Goal: Information Seeking & Learning: Learn about a topic

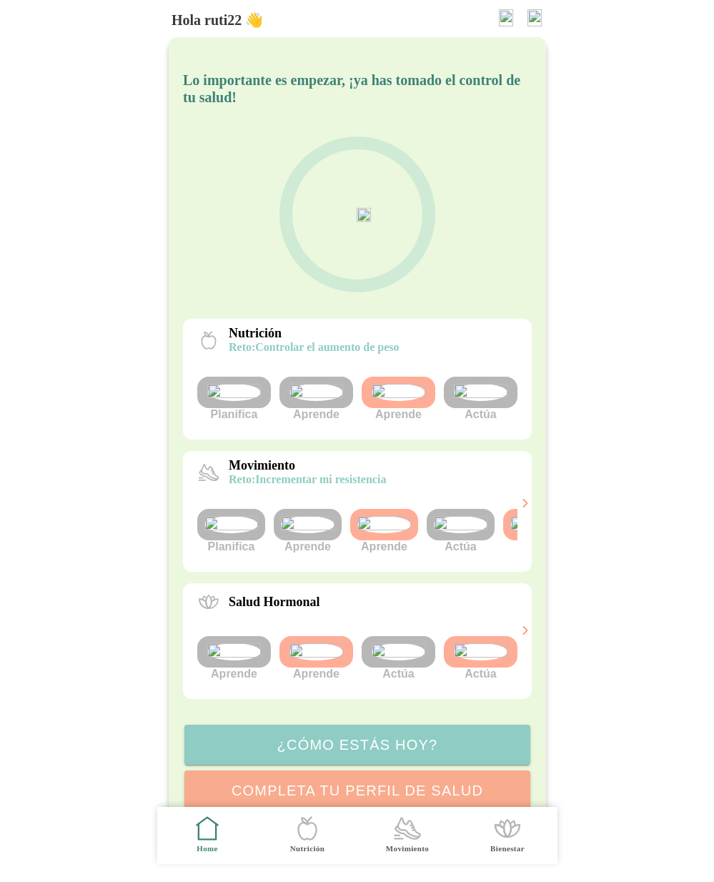
click at [453, 533] on img at bounding box center [461, 524] width 54 height 17
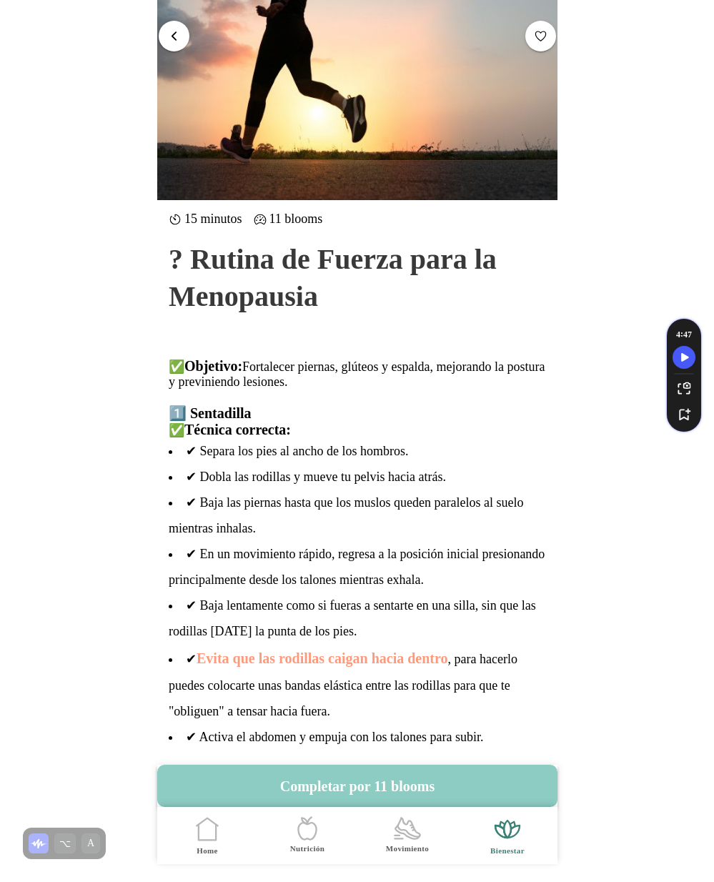
click at [180, 28] on button "button" at bounding box center [174, 35] width 31 height 31
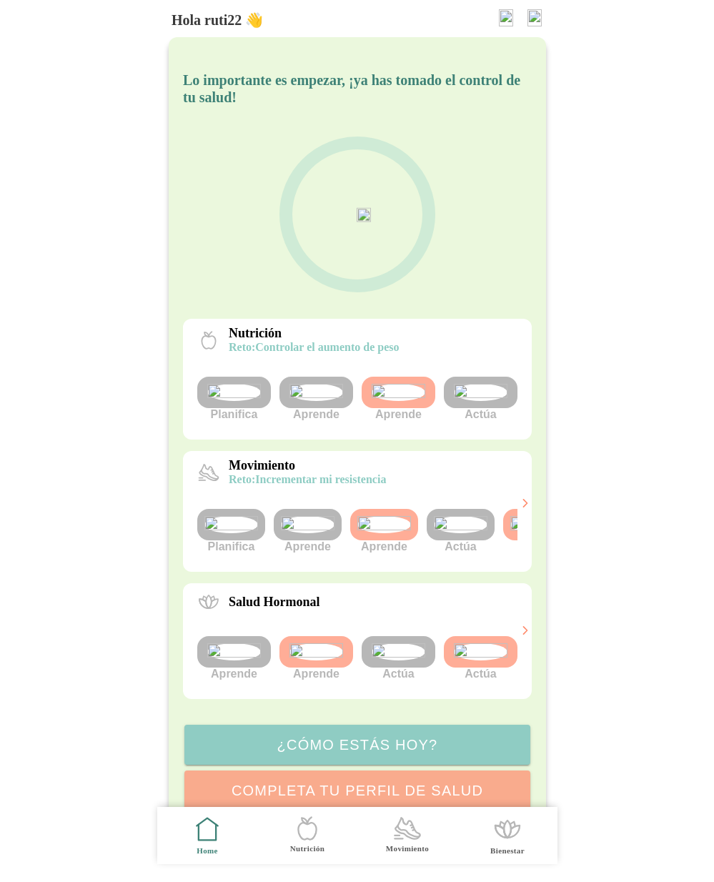
scroll to position [0, 54]
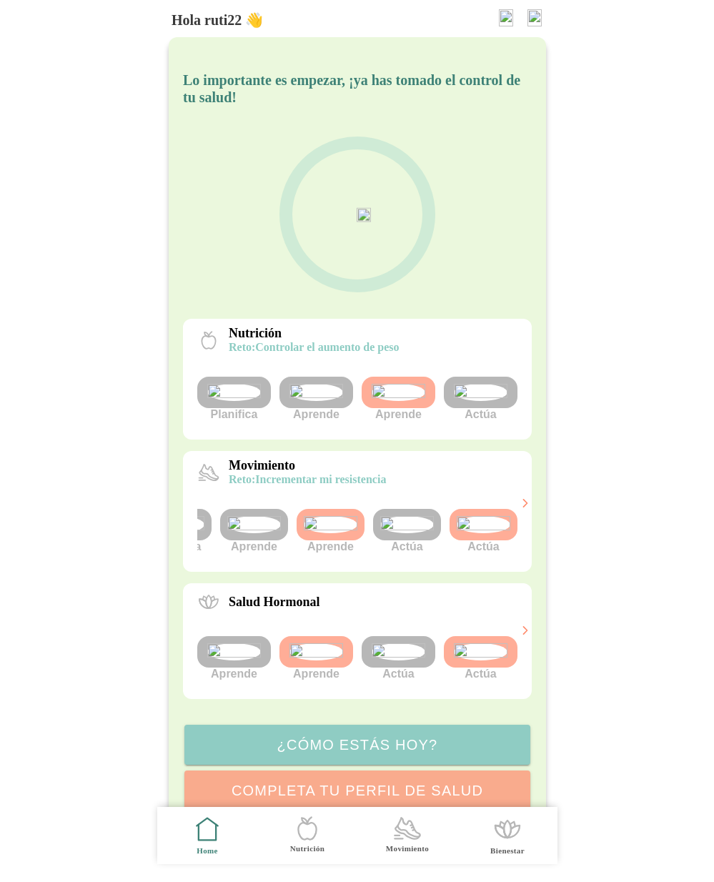
click at [517, 572] on div "Movimiento reto: Incrementar mi resistencia Planifica Aprende Aprende Actúa Act…" at bounding box center [357, 511] width 349 height 121
click at [496, 533] on img at bounding box center [484, 524] width 54 height 17
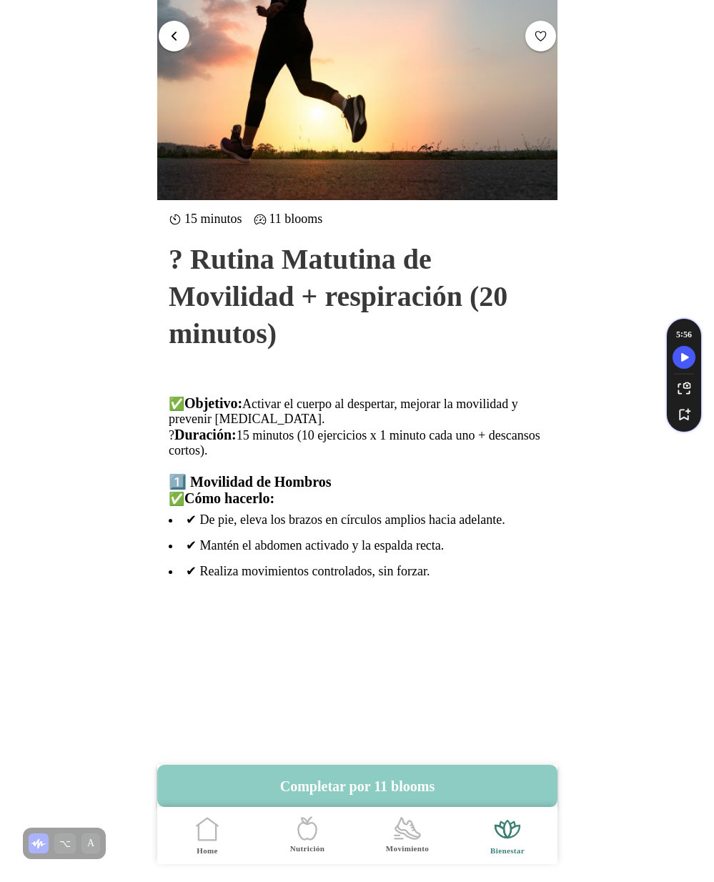
click at [174, 36] on span "button" at bounding box center [174, 36] width 14 height 14
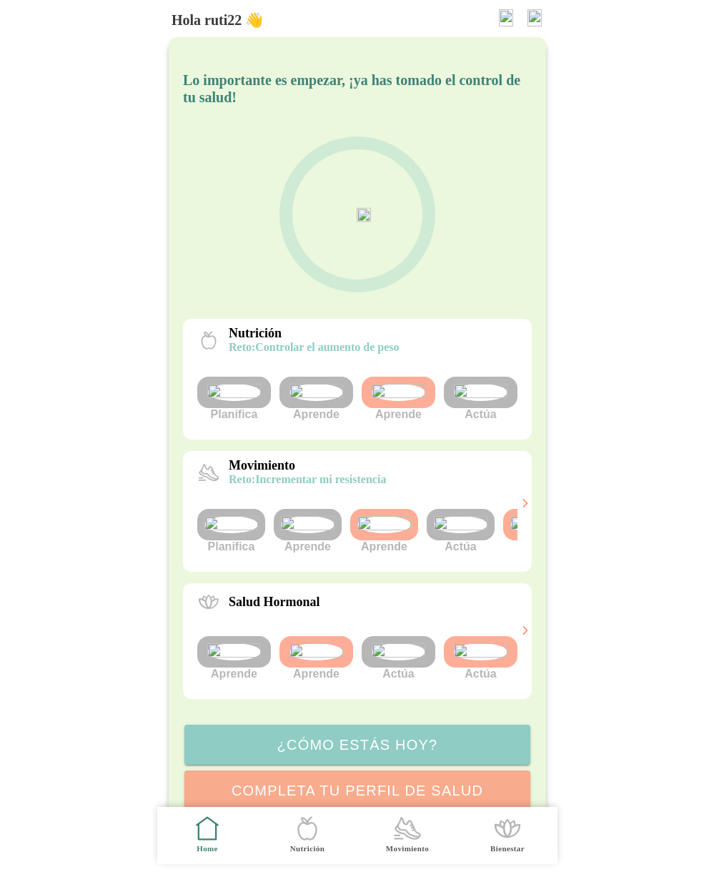
click at [478, 533] on img at bounding box center [461, 524] width 54 height 17
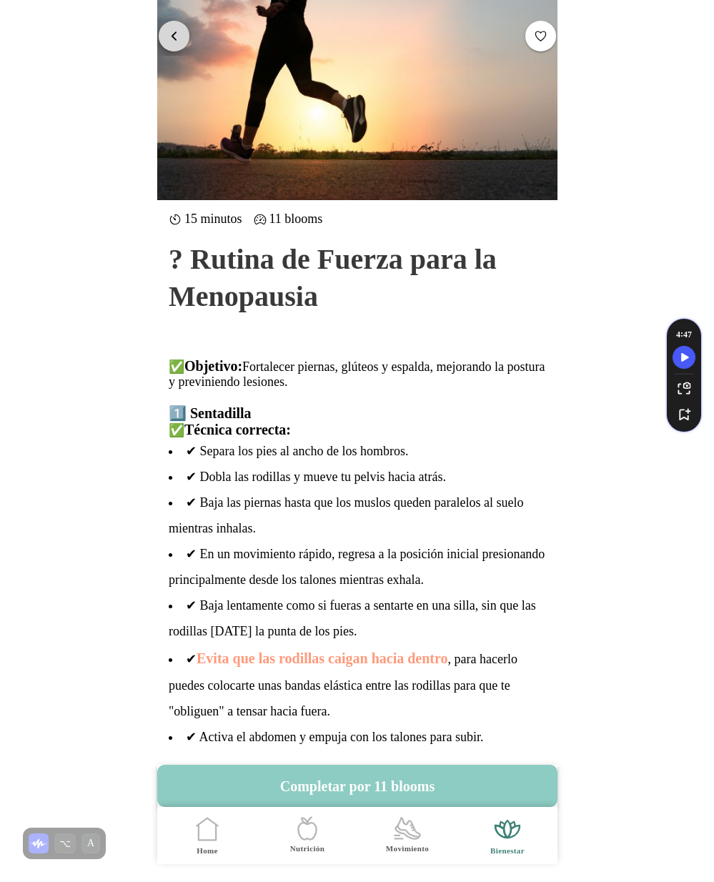
click at [170, 36] on span "button" at bounding box center [174, 36] width 14 height 14
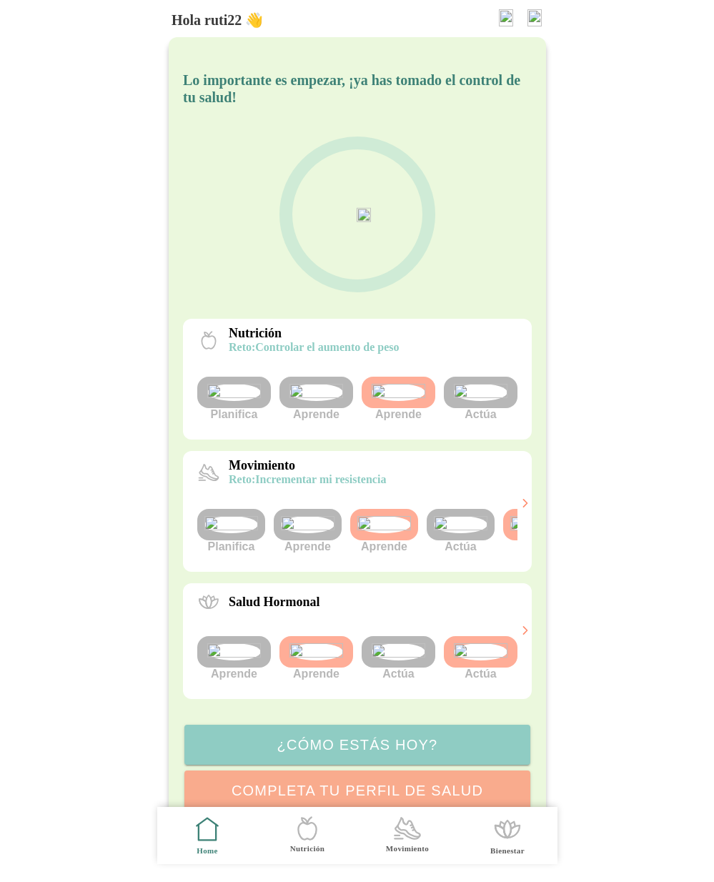
click at [453, 533] on img at bounding box center [461, 524] width 54 height 17
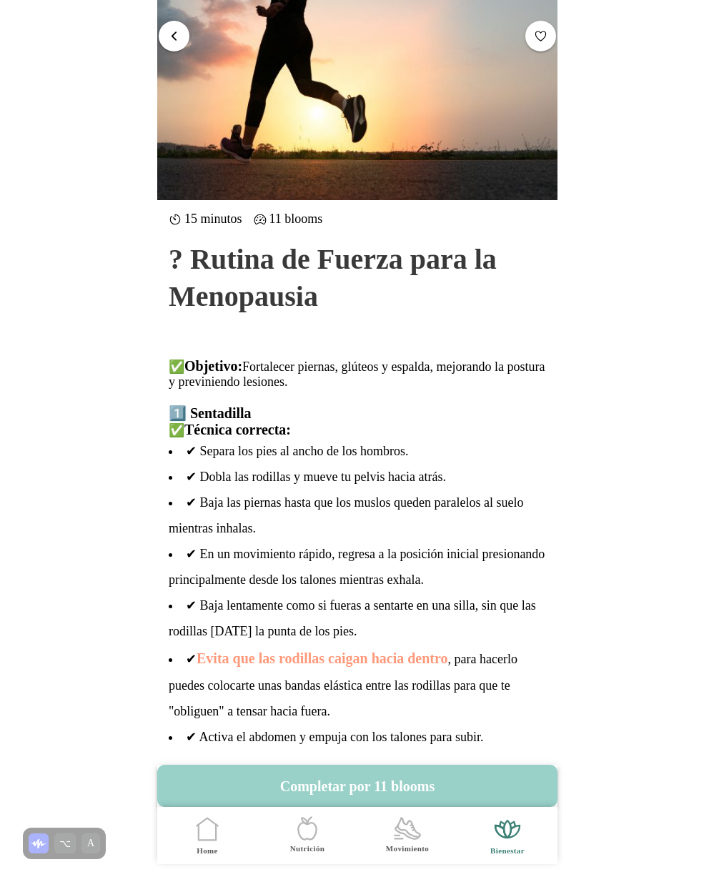
click at [349, 792] on button "Completar por 11 blooms" at bounding box center [357, 786] width 400 height 42
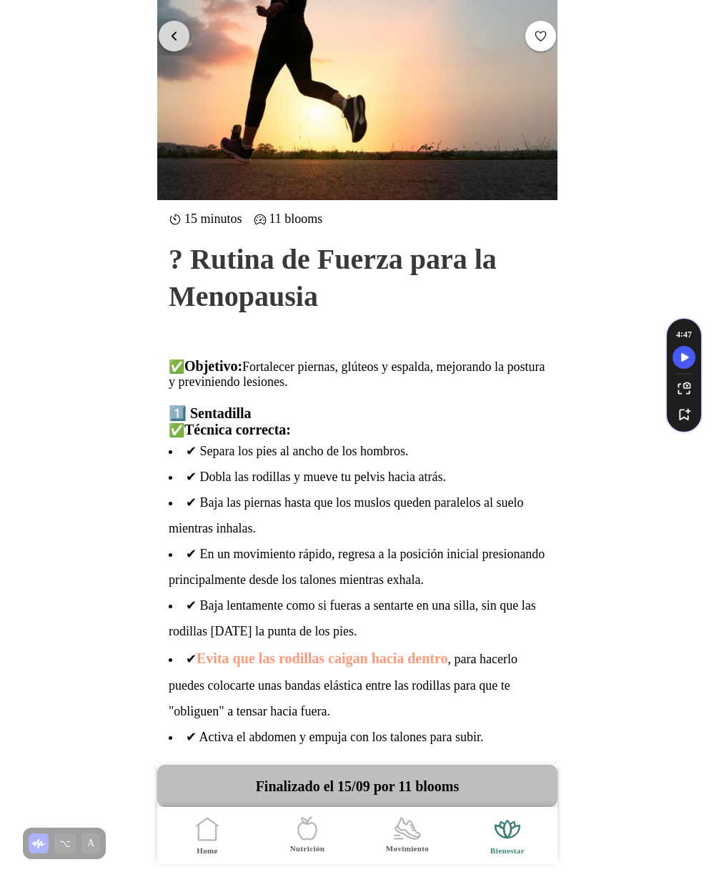
click at [172, 27] on button "button" at bounding box center [174, 35] width 31 height 31
